Goal: Complete application form: Complete application form

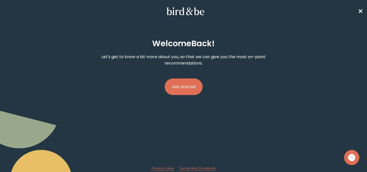
click at [183, 88] on button "Get started" at bounding box center [184, 87] width 38 height 17
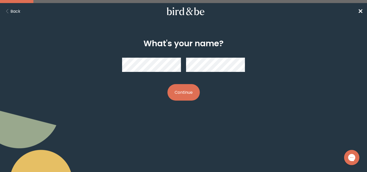
click at [183, 88] on button "Continue" at bounding box center [183, 92] width 32 height 17
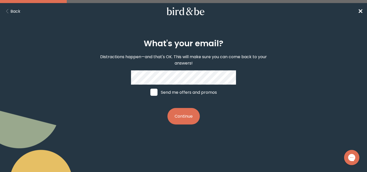
click at [184, 116] on button "Continue" at bounding box center [183, 116] width 32 height 17
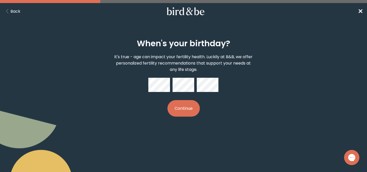
click at [184, 116] on div "When's your birthday? It's true - age can impact your fertility health. Luckily…" at bounding box center [183, 78] width 175 height 94
click at [189, 107] on button "Continue" at bounding box center [183, 108] width 32 height 17
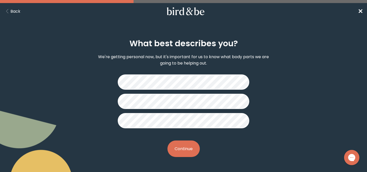
click at [187, 146] on button "Continue" at bounding box center [183, 149] width 32 height 17
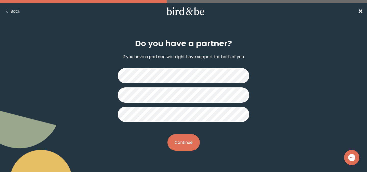
click at [187, 146] on button "Continue" at bounding box center [183, 142] width 32 height 17
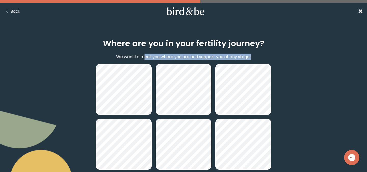
drag, startPoint x: 253, startPoint y: 56, endPoint x: 144, endPoint y: 57, distance: 109.0
click at [144, 57] on div "Where are you in your fertility journey? We want to meet you where you are and …" at bounding box center [183, 127] width 175 height 192
drag, startPoint x: 142, startPoint y: 57, endPoint x: 138, endPoint y: 57, distance: 4.1
click at [142, 57] on p "We want to meet you where you are and support you at any stage!" at bounding box center [183, 57] width 134 height 6
drag, startPoint x: 147, startPoint y: 56, endPoint x: 250, endPoint y: 56, distance: 102.9
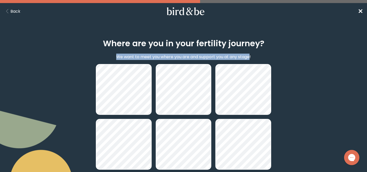
click at [250, 56] on p "We want to meet you where you are and support you at any stage!" at bounding box center [183, 57] width 134 height 6
copy p "We want to meet you where you are and support you at any stage"
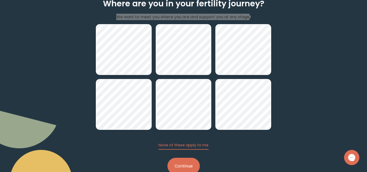
scroll to position [37, 0]
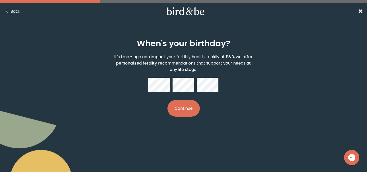
click at [154, 58] on p "It's true - age can impact your fertility health. Luckily at B&B, we offer pers…" at bounding box center [183, 63] width 140 height 19
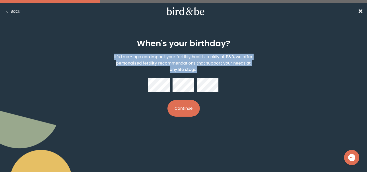
drag, startPoint x: 160, startPoint y: 56, endPoint x: 235, endPoint y: 67, distance: 75.7
click at [235, 67] on p "It's true - age can impact your fertility health. Luckily at B&B, we offer pers…" at bounding box center [183, 63] width 140 height 19
copy p "It's true - age can impact your fertility health. Luckily at B&B, we offer pers…"
click at [176, 100] on button "Continue" at bounding box center [183, 108] width 32 height 17
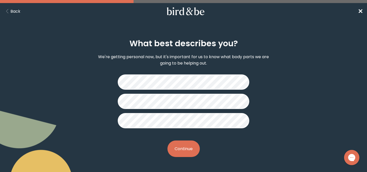
click at [188, 148] on button "Continue" at bounding box center [183, 149] width 32 height 17
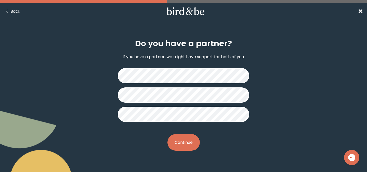
click at [189, 147] on button "Continue" at bounding box center [183, 142] width 32 height 17
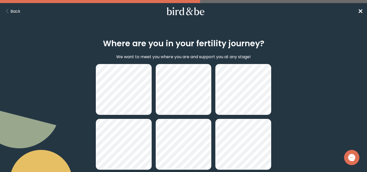
scroll to position [54, 0]
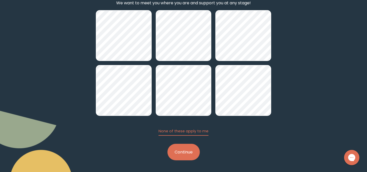
click at [184, 145] on button "Continue" at bounding box center [183, 152] width 32 height 17
click at [188, 148] on button "Continue" at bounding box center [183, 152] width 32 height 17
click at [191, 149] on button "Continue" at bounding box center [183, 152] width 32 height 17
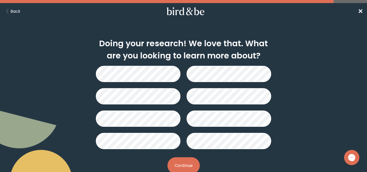
scroll to position [54, 0]
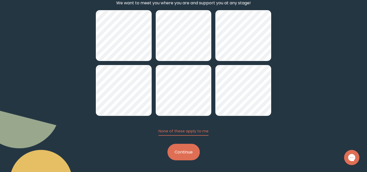
click at [188, 152] on button "Continue" at bounding box center [183, 152] width 32 height 17
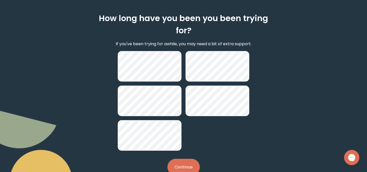
scroll to position [25, 0]
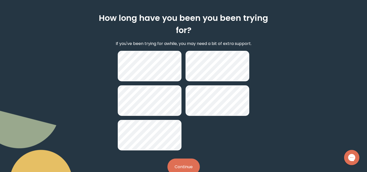
click at [195, 170] on button "Continue" at bounding box center [183, 167] width 32 height 17
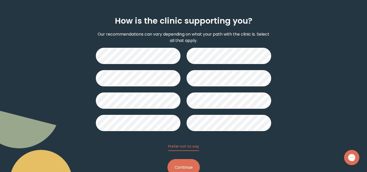
scroll to position [28, 0]
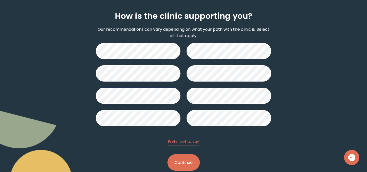
click at [196, 161] on button "Continue" at bounding box center [183, 163] width 32 height 17
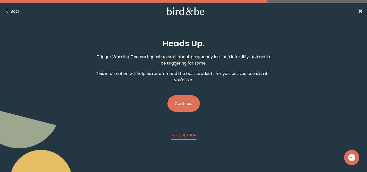
click at [190, 100] on button "Continue" at bounding box center [183, 103] width 32 height 17
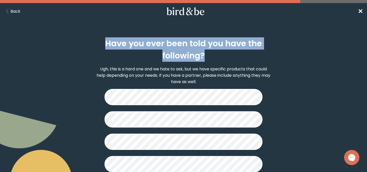
drag, startPoint x: 151, startPoint y: 46, endPoint x: 207, endPoint y: 53, distance: 56.2
click at [207, 53] on h2 "Have you ever been told you have the following?" at bounding box center [183, 49] width 175 height 24
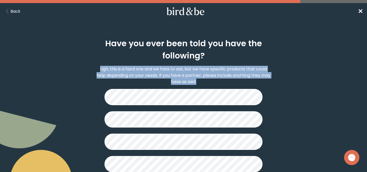
drag, startPoint x: 99, startPoint y: 69, endPoint x: 206, endPoint y: 82, distance: 108.0
click at [206, 82] on p "Ugh, this is a hard one and we hate to ask, but we have specific products that …" at bounding box center [183, 75] width 175 height 19
copy p "Ugh, this is a hard one and we hate to ask, but we have specific products that …"
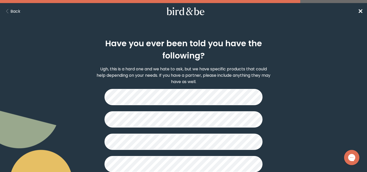
click at [22, 9] on nav "Back ✕" at bounding box center [183, 11] width 367 height 16
click at [15, 10] on button "Back" at bounding box center [12, 11] width 16 height 6
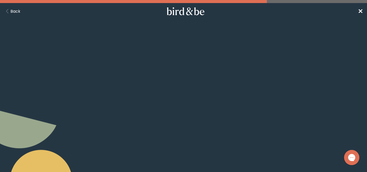
click at [15, 10] on button "Back" at bounding box center [12, 11] width 16 height 6
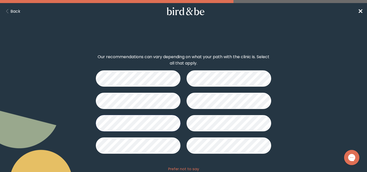
scroll to position [28, 0]
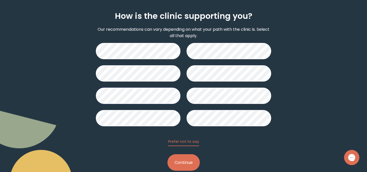
click at [15, 10] on div "How is the clinic supporting you? Our recommendations can vary depending on wha…" at bounding box center [183, 91] width 367 height 184
click at [16, 10] on div "How is the clinic supporting you? Our recommendations can vary depending on wha…" at bounding box center [183, 91] width 367 height 184
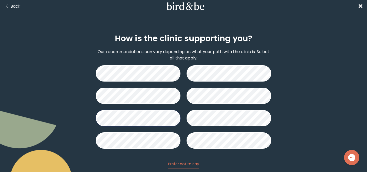
scroll to position [0, 0]
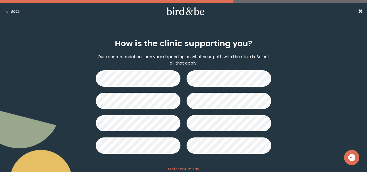
click at [15, 12] on button "Back" at bounding box center [12, 11] width 16 height 6
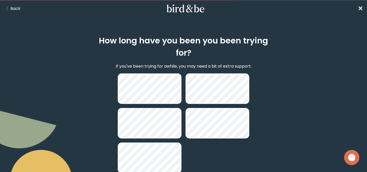
scroll to position [0, 0]
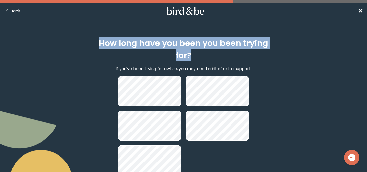
drag, startPoint x: 97, startPoint y: 41, endPoint x: 196, endPoint y: 58, distance: 100.4
click at [196, 58] on h2 "How long have you been you been trying for?" at bounding box center [183, 49] width 175 height 24
copy h2 "How long have you been you been trying for?"
click at [276, 63] on div "How long have you been you been trying for? If you've been trying for awhile, y…" at bounding box center [183, 119] width 367 height 187
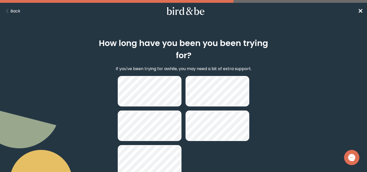
click at [13, 11] on button "Back" at bounding box center [12, 11] width 16 height 6
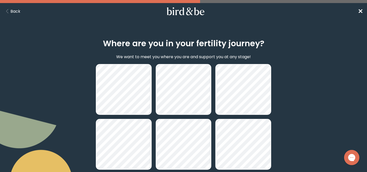
click at [15, 11] on button "Back" at bounding box center [12, 11] width 16 height 6
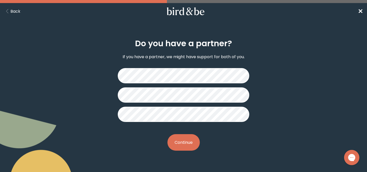
click at [15, 11] on button "Back" at bounding box center [12, 11] width 16 height 6
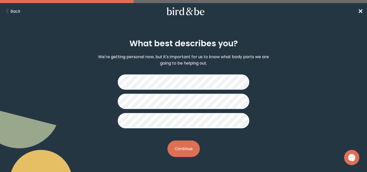
click at [220, 48] on h2 "What best describes you?" at bounding box center [183, 43] width 108 height 12
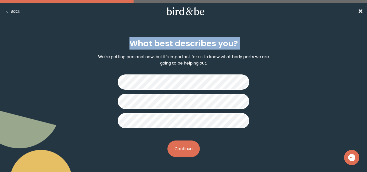
click at [220, 48] on h2 "What best describes you?" at bounding box center [183, 43] width 108 height 12
click at [197, 58] on p "We're getting personal now, but it's important for us to know what body parts w…" at bounding box center [183, 60] width 175 height 13
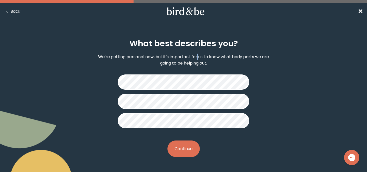
click at [197, 58] on p "We're getting personal now, but it's important for us to know what body parts w…" at bounding box center [183, 60] width 175 height 13
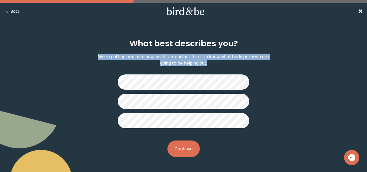
click at [197, 58] on p "We're getting personal now, but it's important for us to know what body parts w…" at bounding box center [183, 60] width 175 height 13
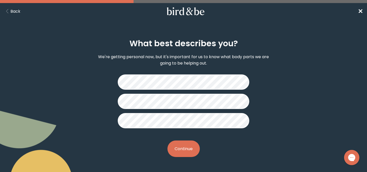
click at [22, 15] on nav "Back ✕" at bounding box center [183, 11] width 367 height 16
click at [18, 12] on button "Back" at bounding box center [12, 11] width 16 height 6
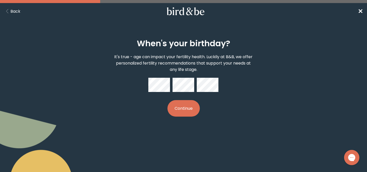
click at [132, 58] on p "It's true - age can impact your fertility health. Luckily at B&B, we offer pers…" at bounding box center [183, 63] width 140 height 19
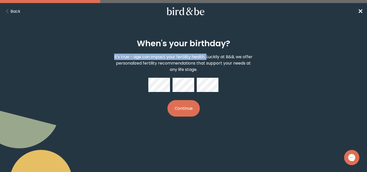
drag, startPoint x: 114, startPoint y: 56, endPoint x: 207, endPoint y: 56, distance: 92.7
click at [207, 56] on p "It's true - age can impact your fertility health. Luckily at B&B, we offer pers…" at bounding box center [183, 63] width 140 height 19
copy p "It's true - age can impact your fertility health."
click at [13, 12] on button "Back" at bounding box center [12, 11] width 16 height 6
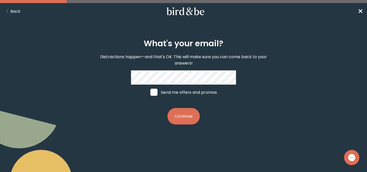
click at [13, 11] on button "Back" at bounding box center [12, 11] width 16 height 6
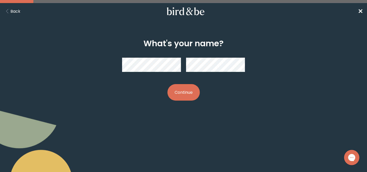
click at [13, 11] on button "Back" at bounding box center [12, 11] width 16 height 6
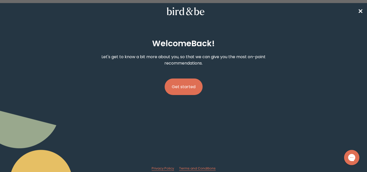
click at [193, 83] on button "Get started" at bounding box center [184, 87] width 38 height 17
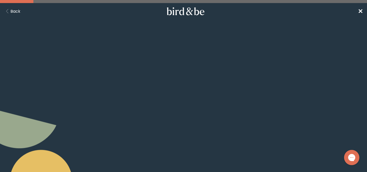
click at [186, 97] on button "Continue" at bounding box center [183, 92] width 32 height 17
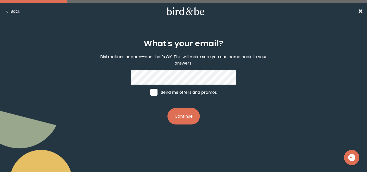
click at [188, 113] on button "Continue" at bounding box center [183, 116] width 32 height 17
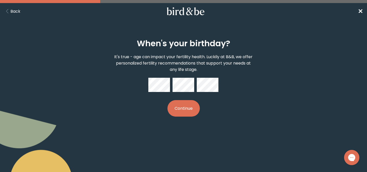
click at [190, 113] on button "Continue" at bounding box center [183, 108] width 32 height 17
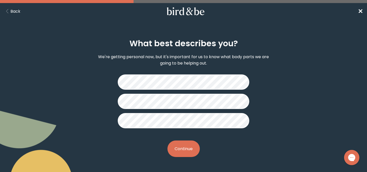
click at [177, 146] on button "Continue" at bounding box center [183, 149] width 32 height 17
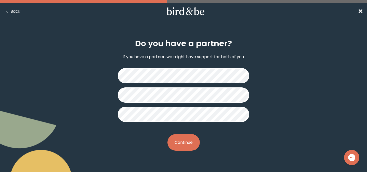
click at [171, 55] on p "If you have a partner, we might have support for both of you." at bounding box center [183, 57] width 122 height 6
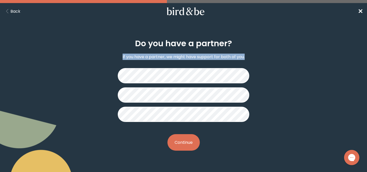
click at [171, 55] on p "If you have a partner, we might have support for both of you." at bounding box center [183, 57] width 122 height 6
click at [182, 45] on h2 "Do you have a partner?" at bounding box center [183, 43] width 97 height 12
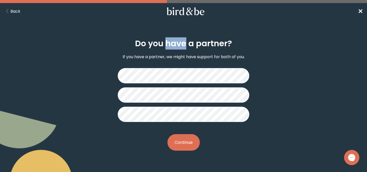
click at [182, 45] on h2 "Do you have a partner?" at bounding box center [183, 43] width 97 height 12
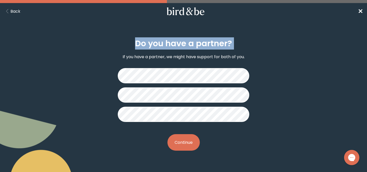
click at [182, 45] on h2 "Do you have a partner?" at bounding box center [183, 43] width 97 height 12
click at [18, 13] on button "Back" at bounding box center [12, 11] width 16 height 6
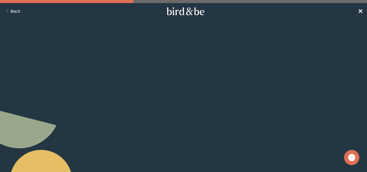
click at [18, 13] on button "Back" at bounding box center [12, 11] width 16 height 6
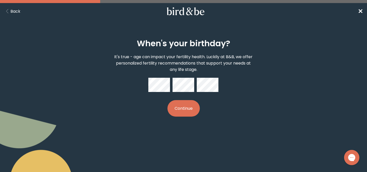
click at [187, 103] on button "Continue" at bounding box center [183, 108] width 32 height 17
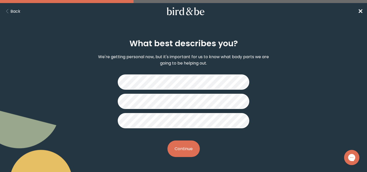
click at [181, 144] on button "Continue" at bounding box center [183, 149] width 32 height 17
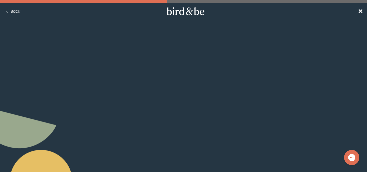
click at [188, 146] on button "Continue" at bounding box center [183, 142] width 32 height 17
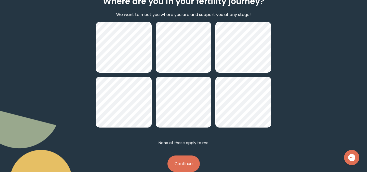
scroll to position [54, 0]
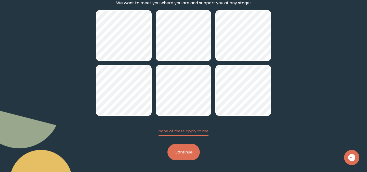
click at [184, 150] on button "Continue" at bounding box center [183, 152] width 32 height 17
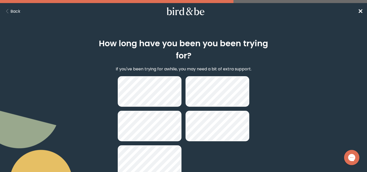
scroll to position [28, 0]
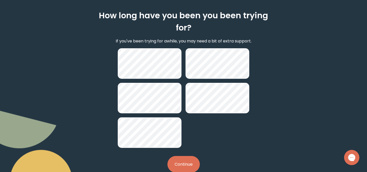
click at [184, 165] on button "Continue" at bounding box center [183, 164] width 32 height 17
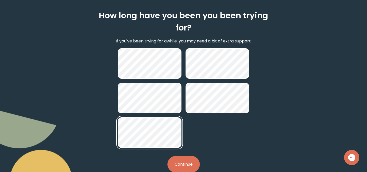
scroll to position [27, 0]
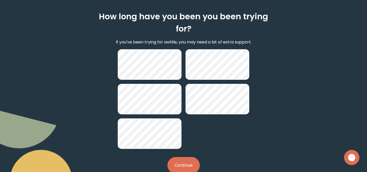
click at [181, 158] on button "Continue" at bounding box center [183, 165] width 32 height 17
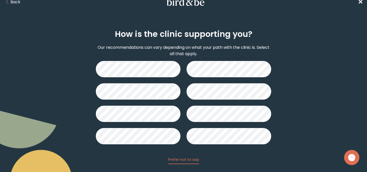
scroll to position [12, 0]
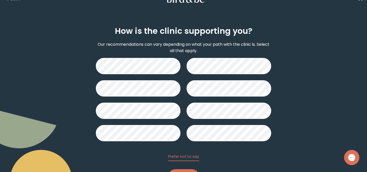
click at [197, 47] on p "Our recommendations can vary depending on what your path with the clinic is. Se…" at bounding box center [183, 47] width 175 height 13
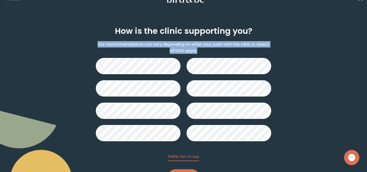
click at [197, 47] on p "Our recommendations can vary depending on what your path with the clinic is. Se…" at bounding box center [183, 47] width 175 height 13
